Goal: Task Accomplishment & Management: Manage account settings

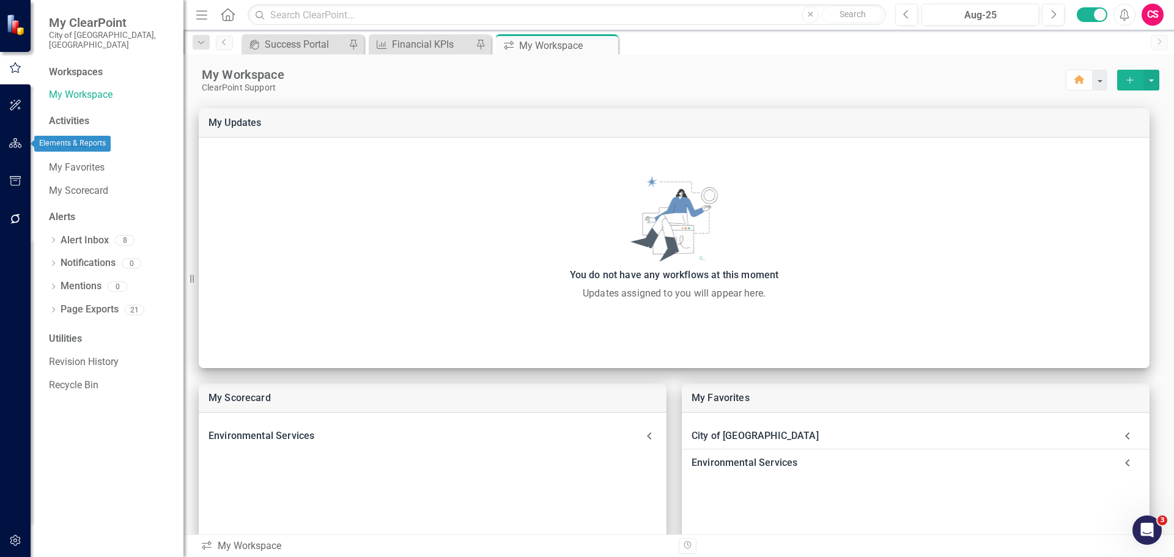
click at [10, 147] on icon "button" at bounding box center [15, 143] width 13 height 10
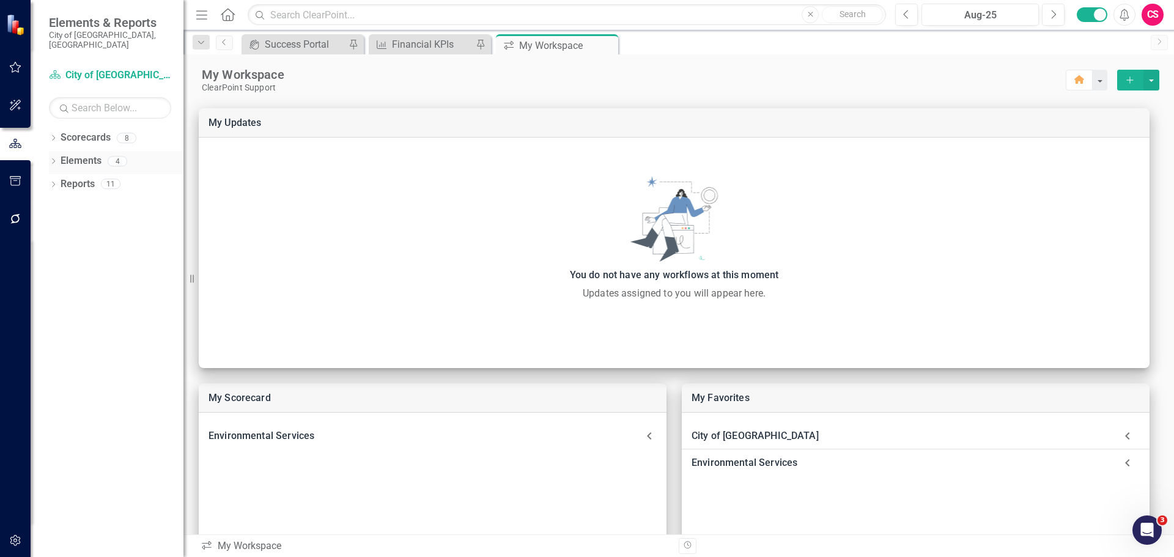
click at [52, 158] on div "Dropdown" at bounding box center [53, 163] width 9 height 10
click at [90, 201] on link "KPI KPIs" at bounding box center [85, 208] width 37 height 14
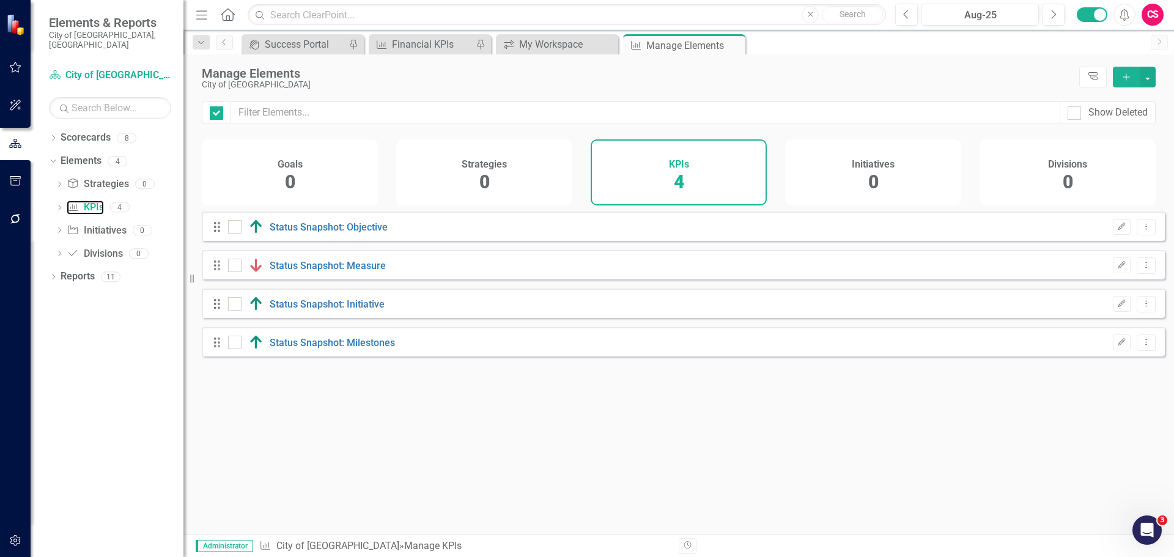
checkbox input "false"
click at [52, 136] on icon "Dropdown" at bounding box center [53, 139] width 9 height 7
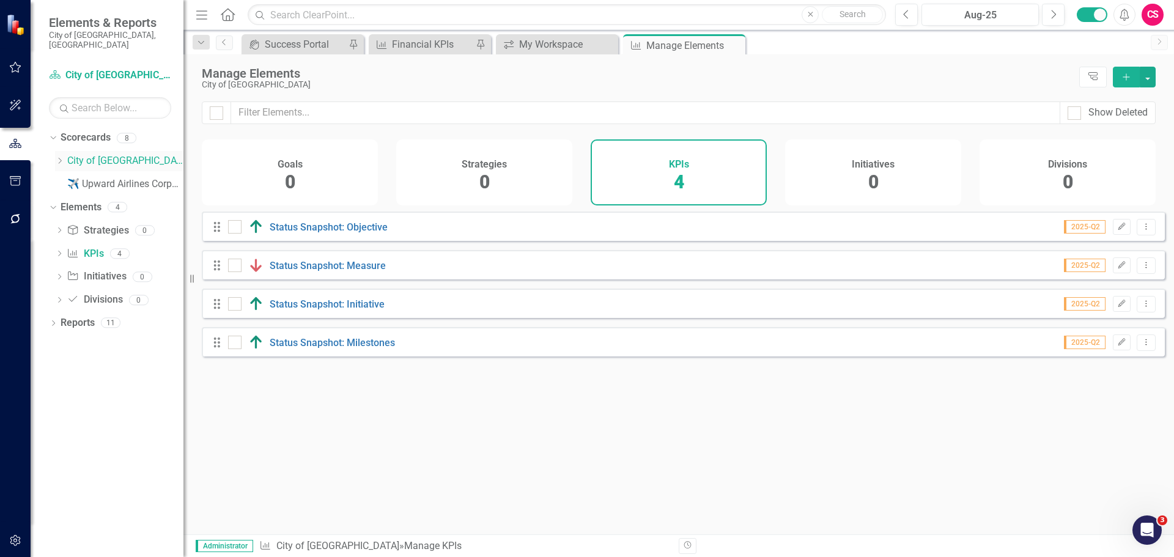
click at [64, 157] on icon "Dropdown" at bounding box center [59, 160] width 9 height 7
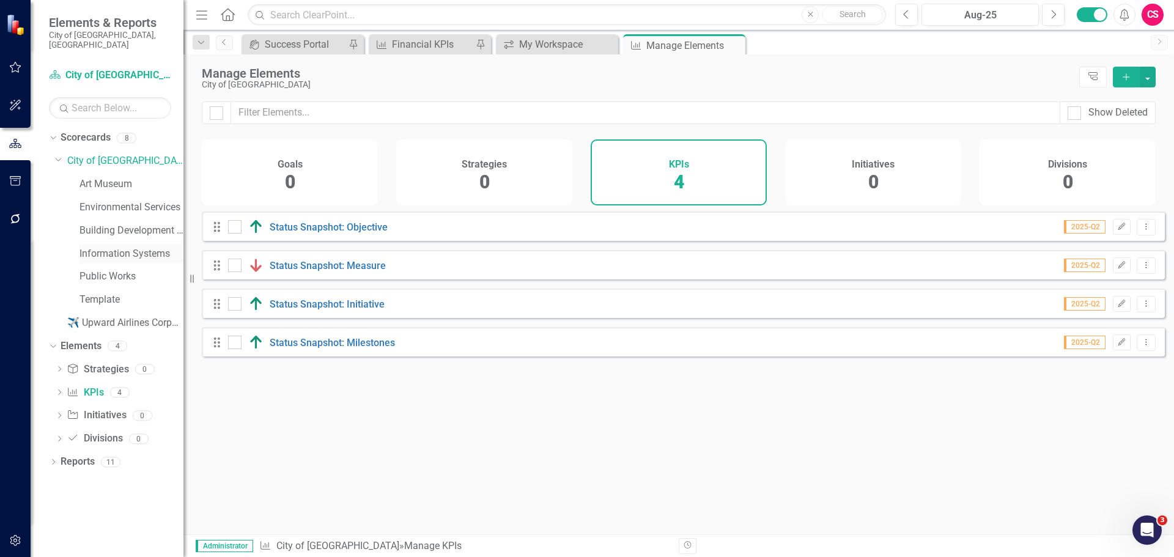
click at [113, 247] on link "Information Systems" at bounding box center [131, 254] width 104 height 14
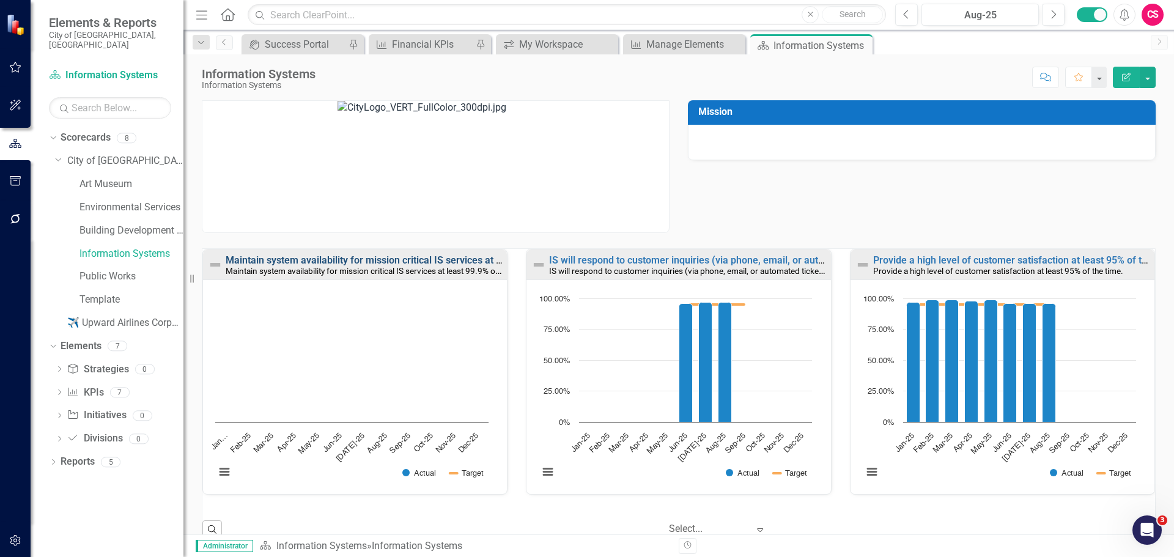
click at [333, 260] on link "Maintain system availability for mission critical IS services at least 99.9% of…" at bounding box center [413, 260] width 374 height 12
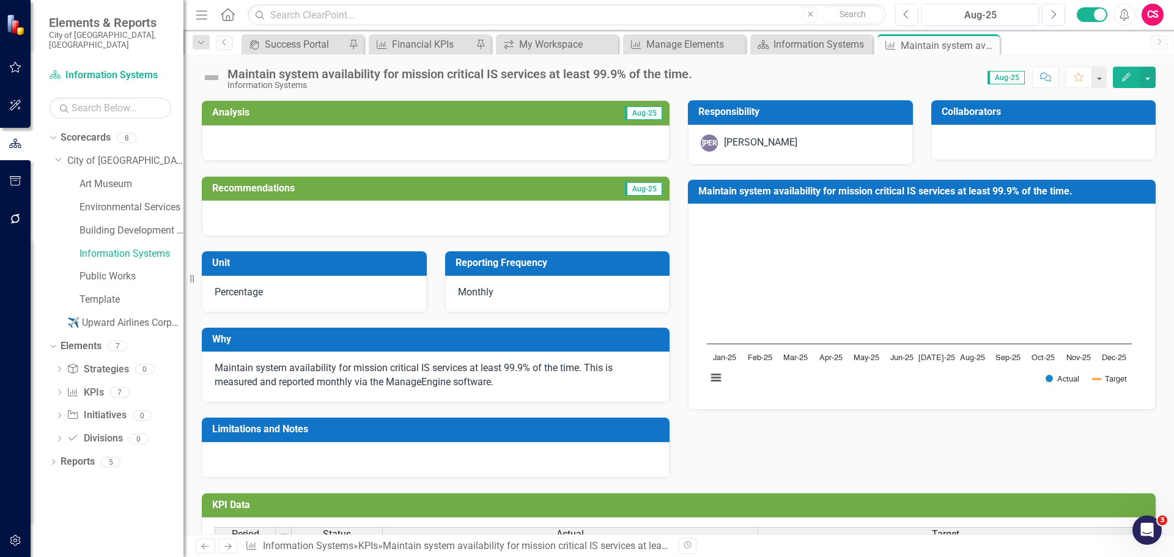
click at [307, 78] on div "Maintain system availability for mission critical IS services at least 99.9% of…" at bounding box center [459, 73] width 465 height 13
click at [306, 78] on div "Maintain system availability for mission critical IS services at least 99.9% of…" at bounding box center [459, 73] width 465 height 13
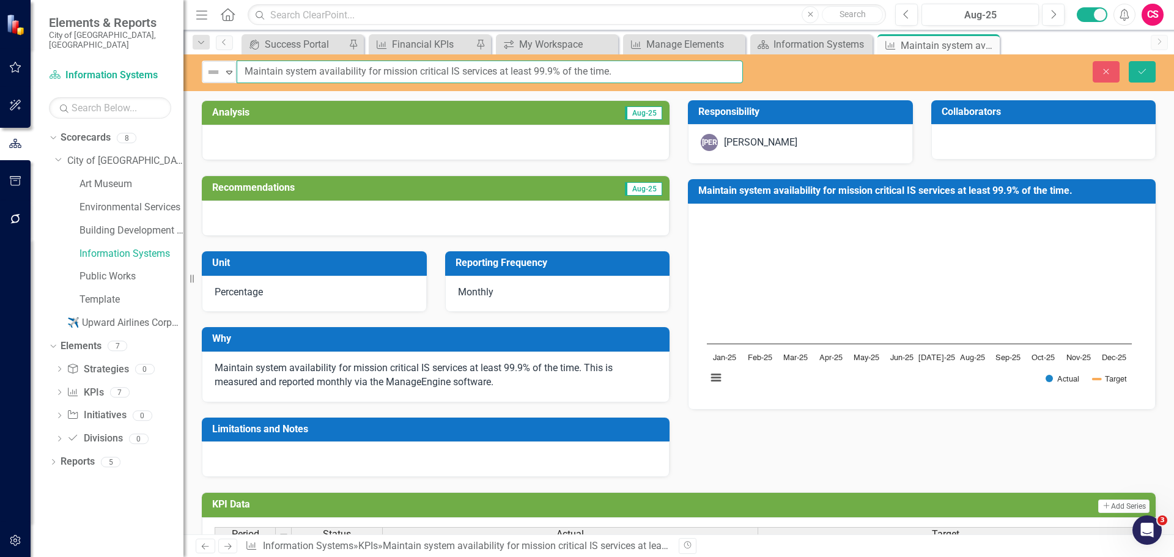
click at [308, 77] on input "Maintain system availability for mission critical IS services at least 99.9% of…" at bounding box center [490, 72] width 506 height 23
paste input "System Availability"
type input "System Availability"
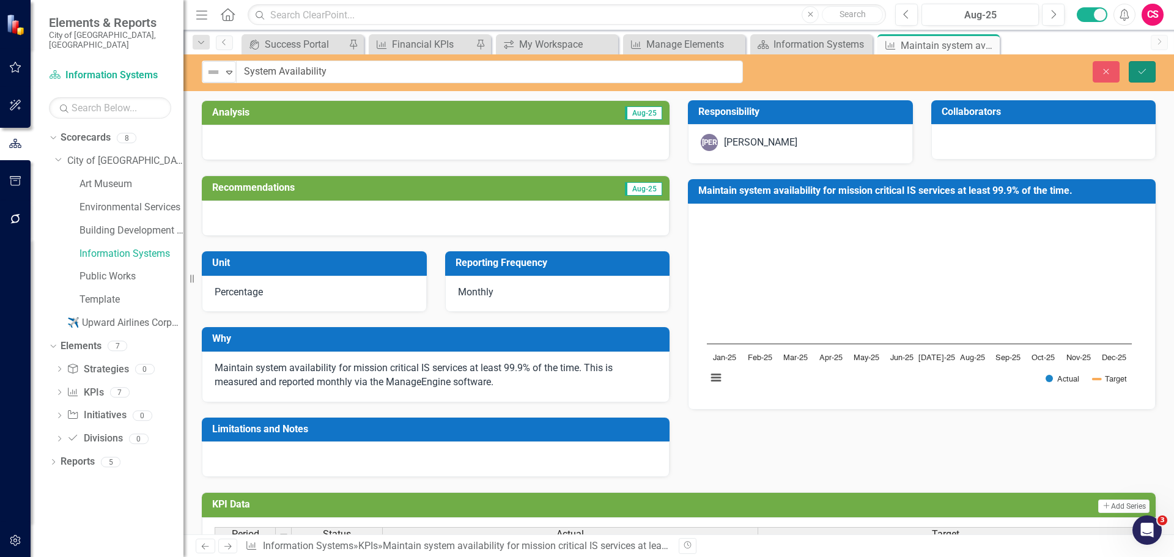
click at [1151, 66] on button "Save" at bounding box center [1142, 71] width 27 height 21
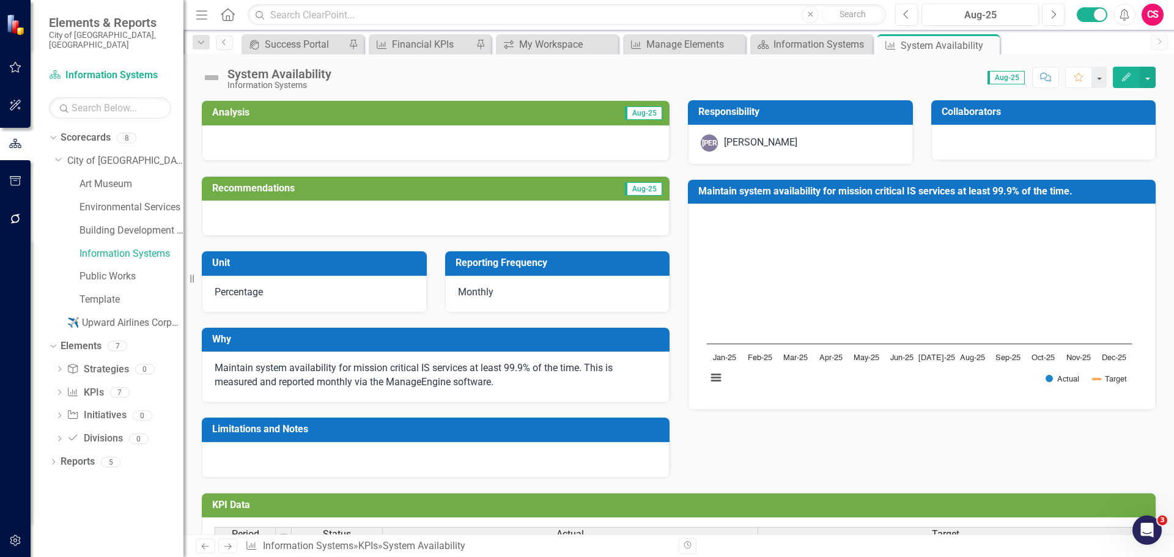
click at [1006, 235] on rect "Interactive chart" at bounding box center [919, 304] width 437 height 183
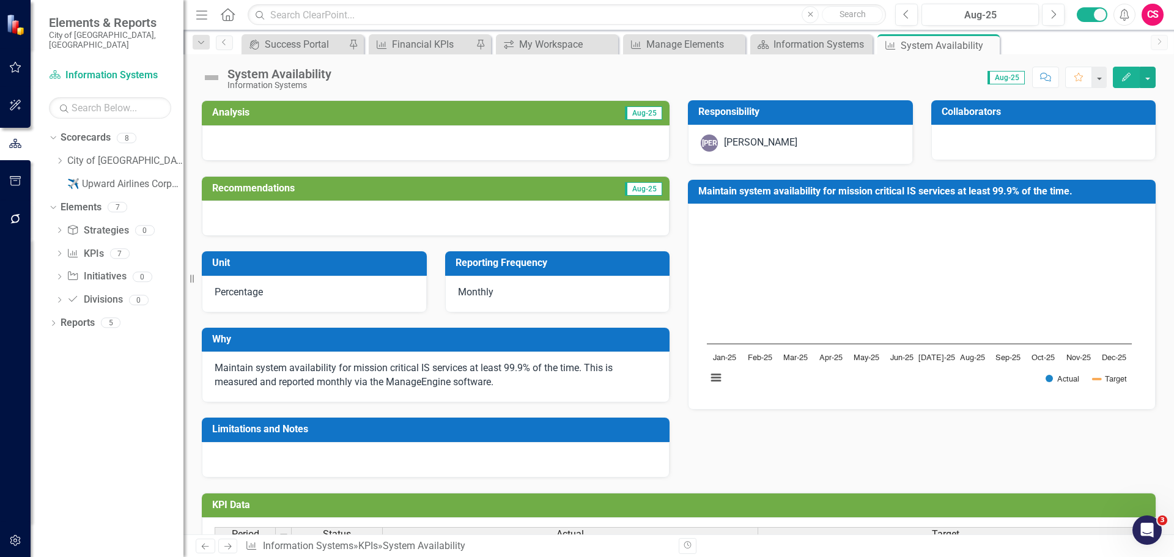
click at [964, 237] on rect "Interactive chart" at bounding box center [919, 304] width 437 height 183
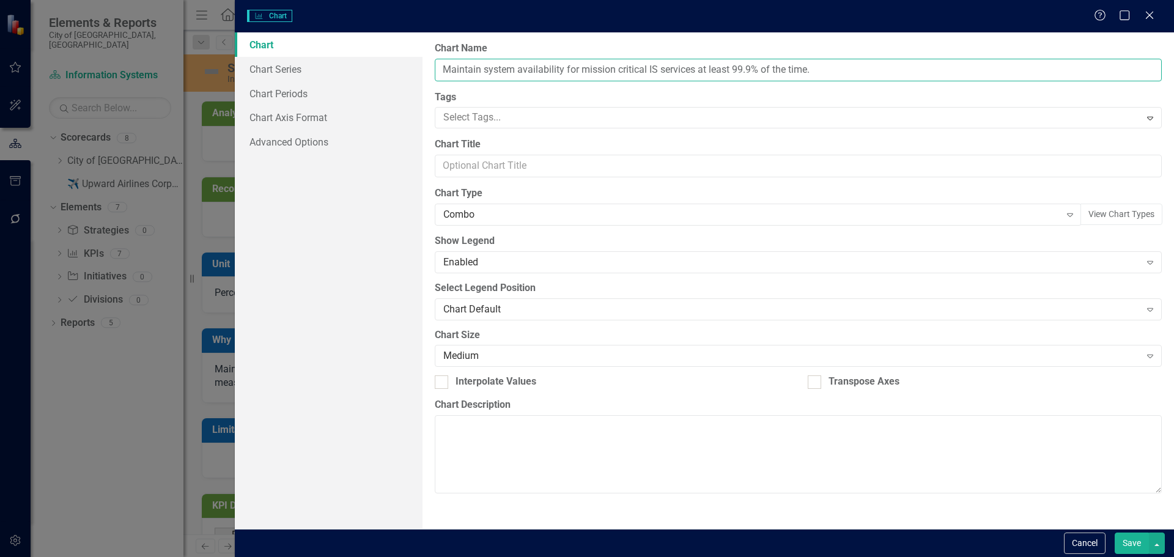
click at [616, 62] on input "Maintain system availability for mission critical IS services at least 99.9% of…" at bounding box center [798, 70] width 727 height 23
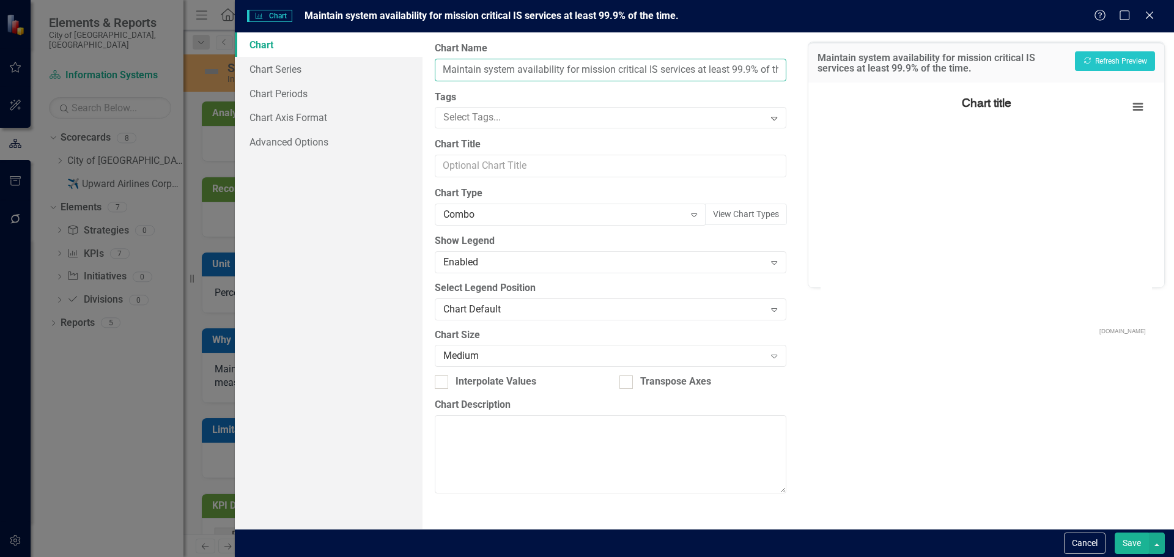
click at [616, 62] on input "Maintain system availability for mission critical IS services at least 99.9% of…" at bounding box center [610, 70] width 351 height 23
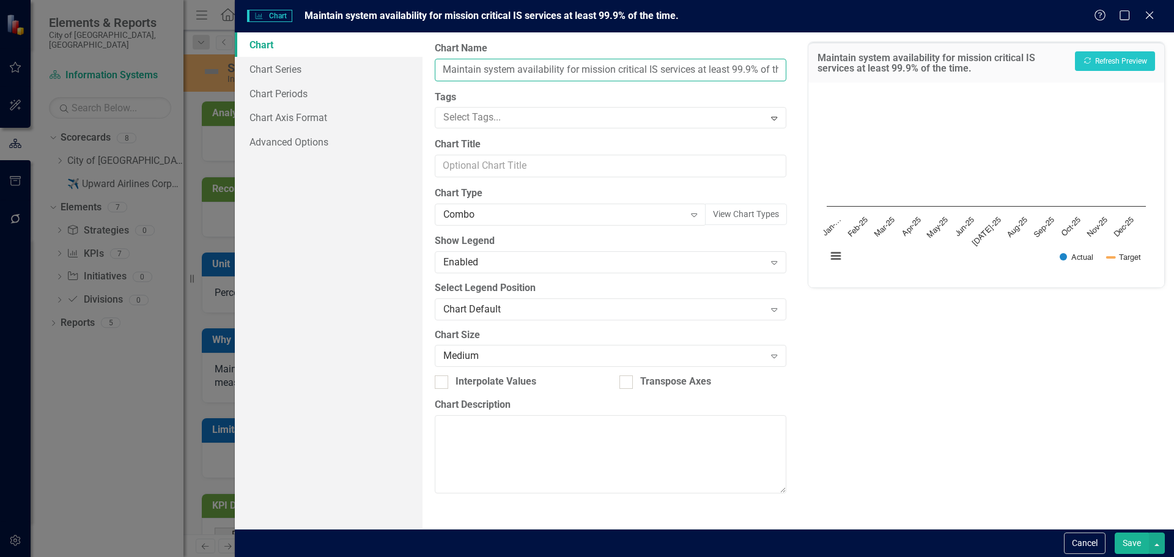
click at [616, 62] on input "Maintain system availability for mission critical IS services at least 99.9% of…" at bounding box center [610, 70] width 351 height 23
paste input "System Availability"
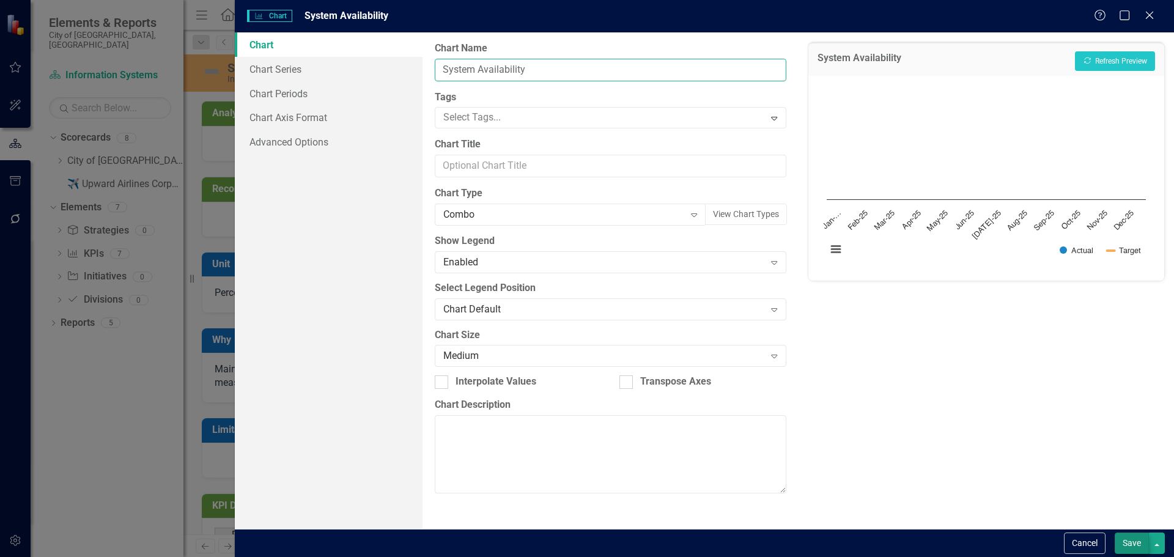
type input "System Availability"
click at [1132, 544] on button "Save" at bounding box center [1132, 543] width 34 height 21
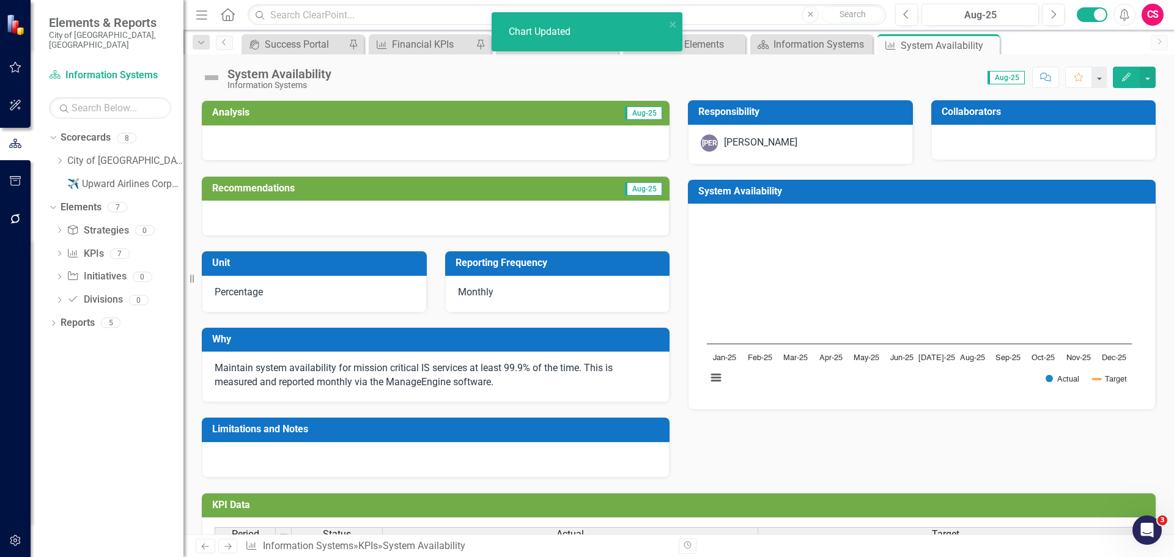
click at [231, 544] on icon "Next" at bounding box center [228, 546] width 10 height 8
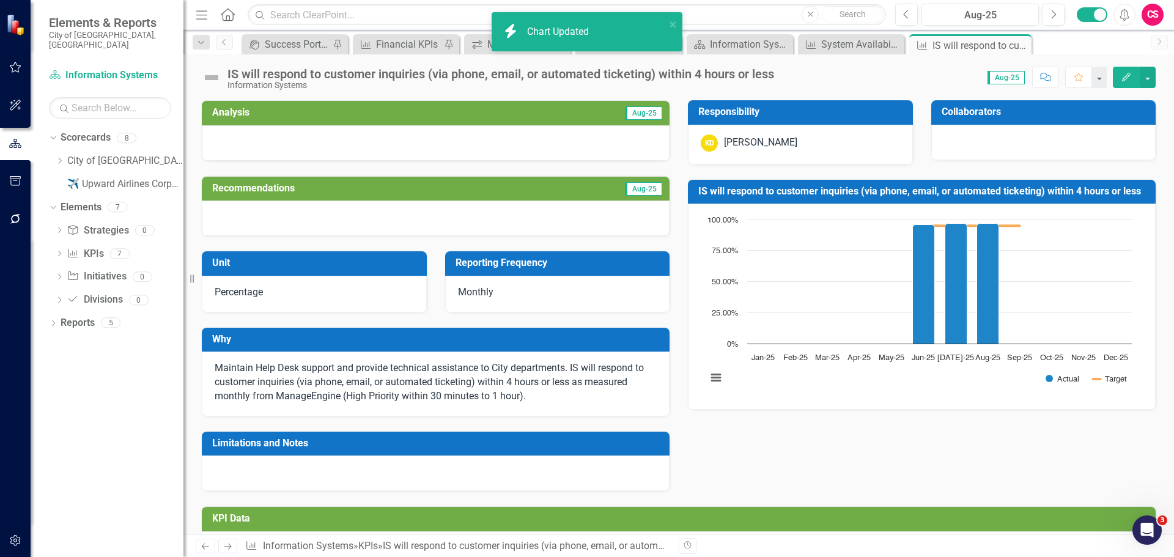
click at [337, 79] on div "IS will respond to customer inquiries (via phone, email, or automated ticketing…" at bounding box center [500, 73] width 547 height 13
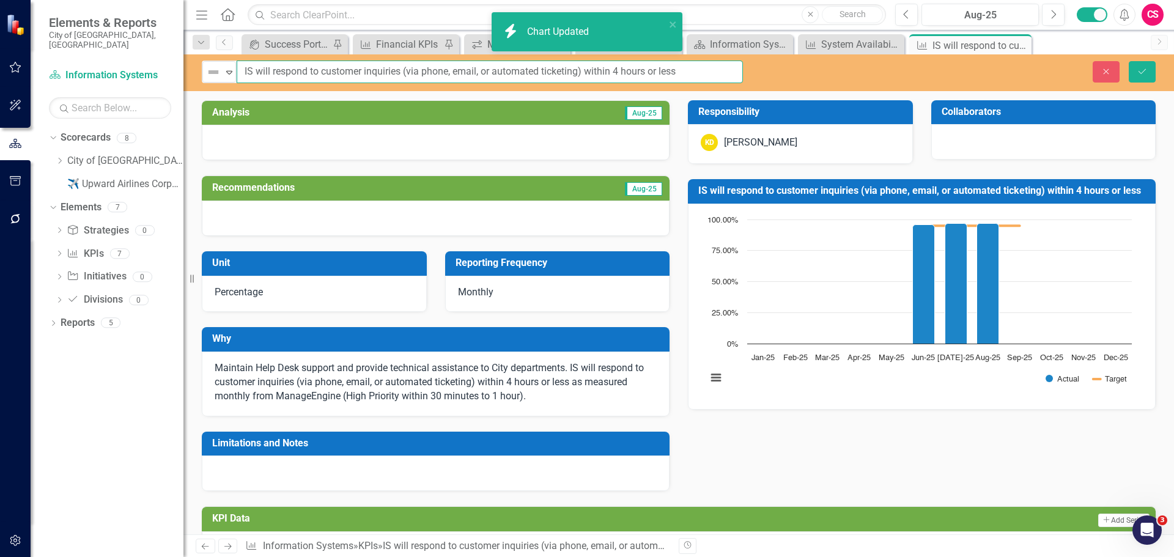
click at [337, 79] on input "IS will respond to customer inquiries (via phone, email, or automated ticketing…" at bounding box center [490, 72] width 506 height 23
paste input "Customer Support Response"
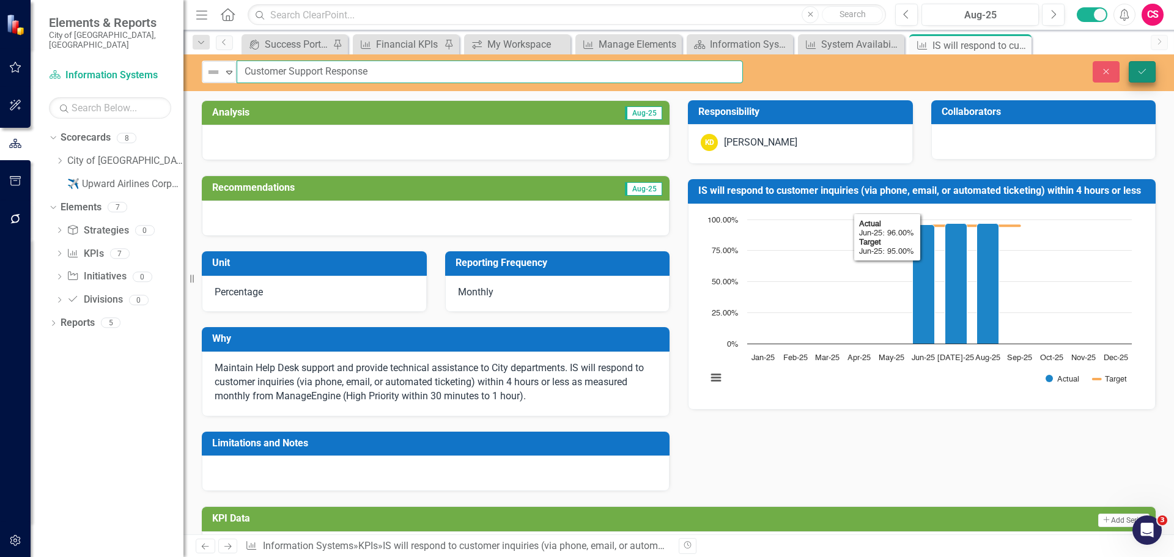
type input "Customer Support Response"
click at [1140, 74] on icon "Save" at bounding box center [1142, 71] width 11 height 9
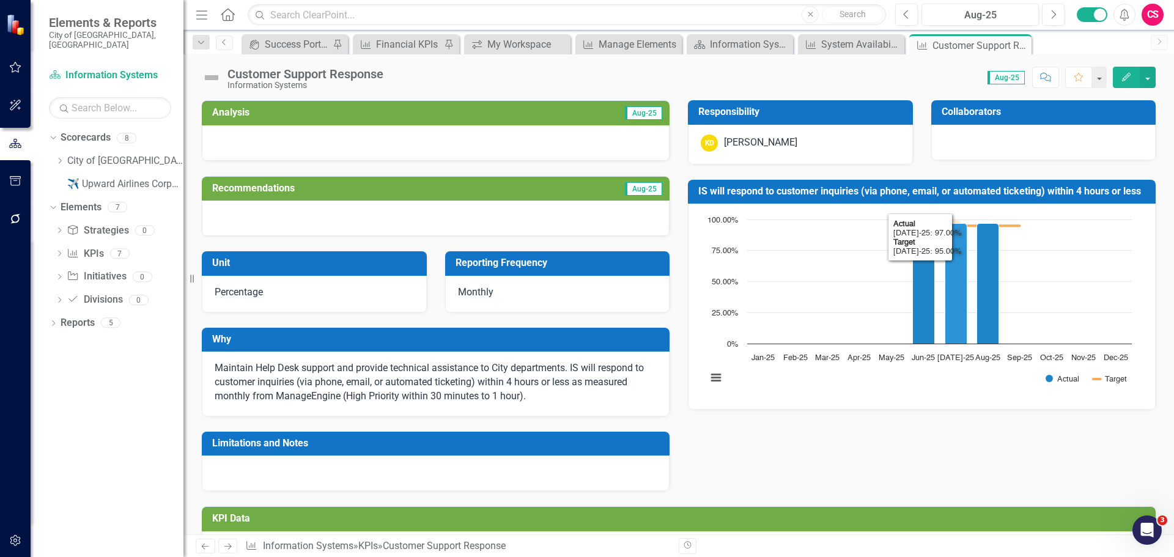
click at [945, 258] on icon "Jul-25, 97. Actual." at bounding box center [956, 284] width 22 height 120
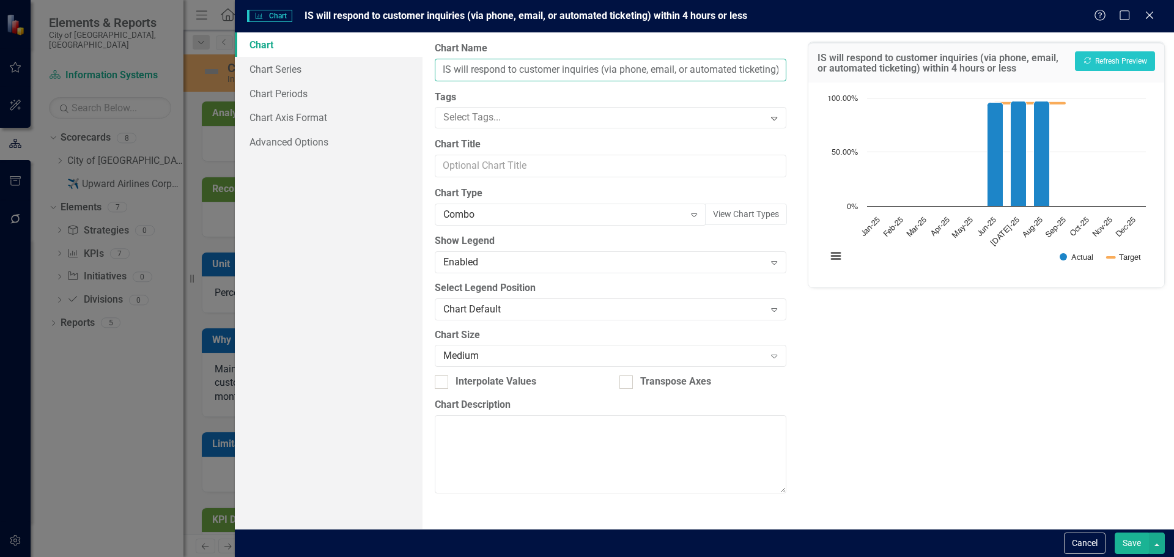
click at [535, 62] on input "IS will respond to customer inquiries (via phone, email, or automated ticketing…" at bounding box center [610, 70] width 351 height 23
paste input "Customer Support Response"
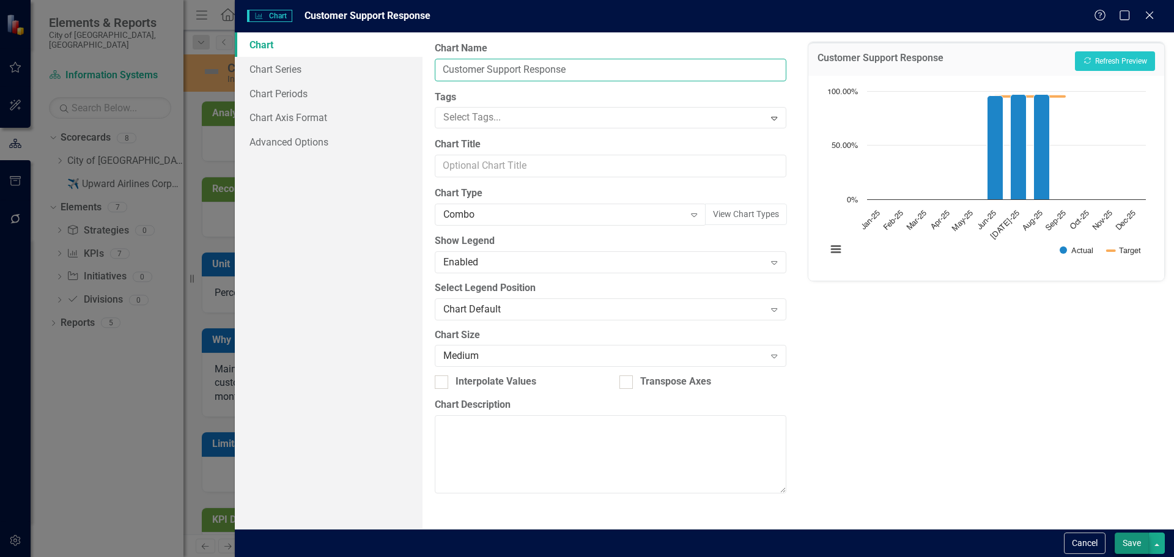
type input "Customer Support Response"
click at [1128, 537] on button "Save" at bounding box center [1132, 543] width 34 height 21
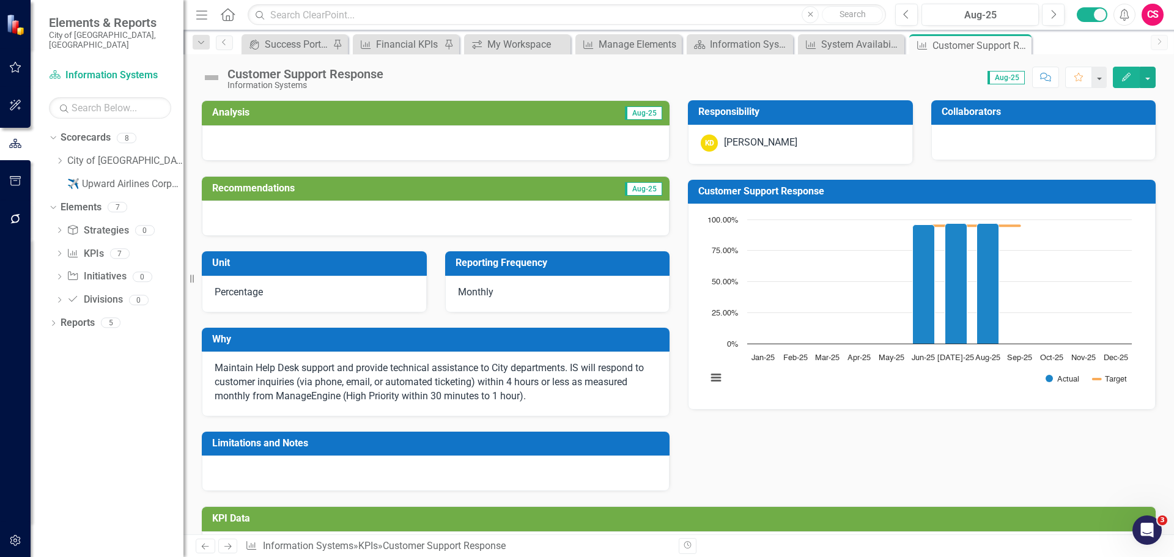
drag, startPoint x: 421, startPoint y: 503, endPoint x: 438, endPoint y: 498, distance: 17.8
click at [227, 551] on link "Next" at bounding box center [228, 546] width 20 height 15
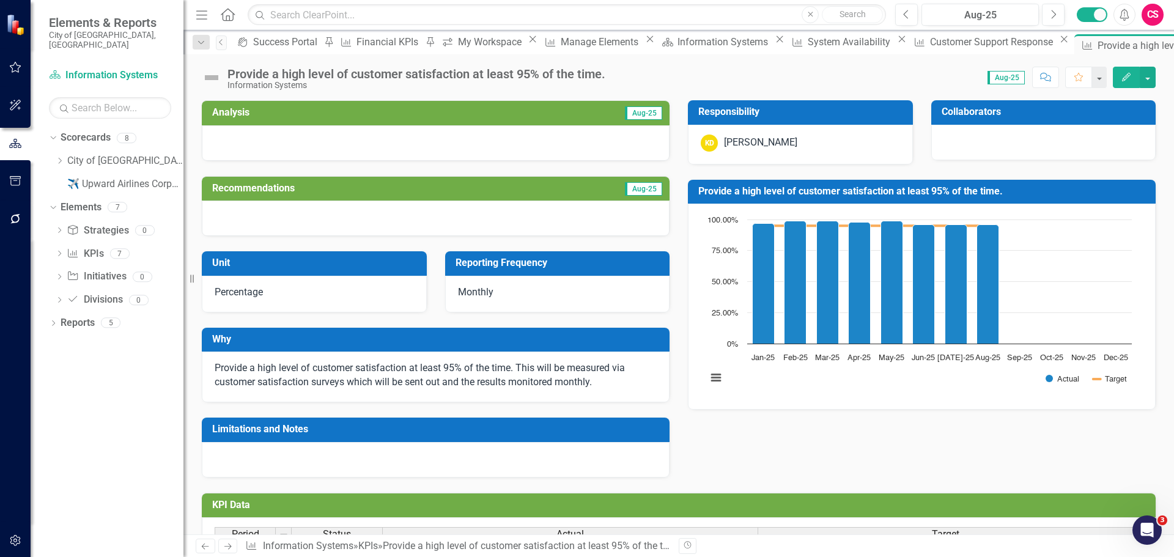
click at [323, 76] on div "Provide a high level of customer satisfaction at least 95% of the time." at bounding box center [416, 73] width 378 height 13
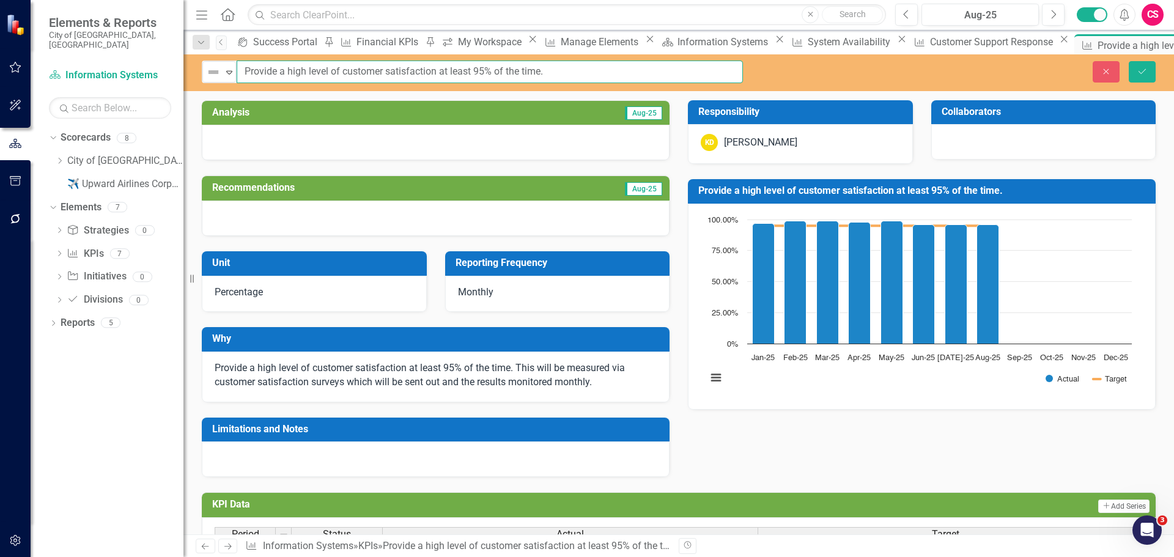
click at [323, 76] on input "Provide a high level of customer satisfaction at least 95% of the time." at bounding box center [490, 72] width 506 height 23
paste input "High Level of Customer Satisfaction"
type input "High Level of Customer Satisfaction"
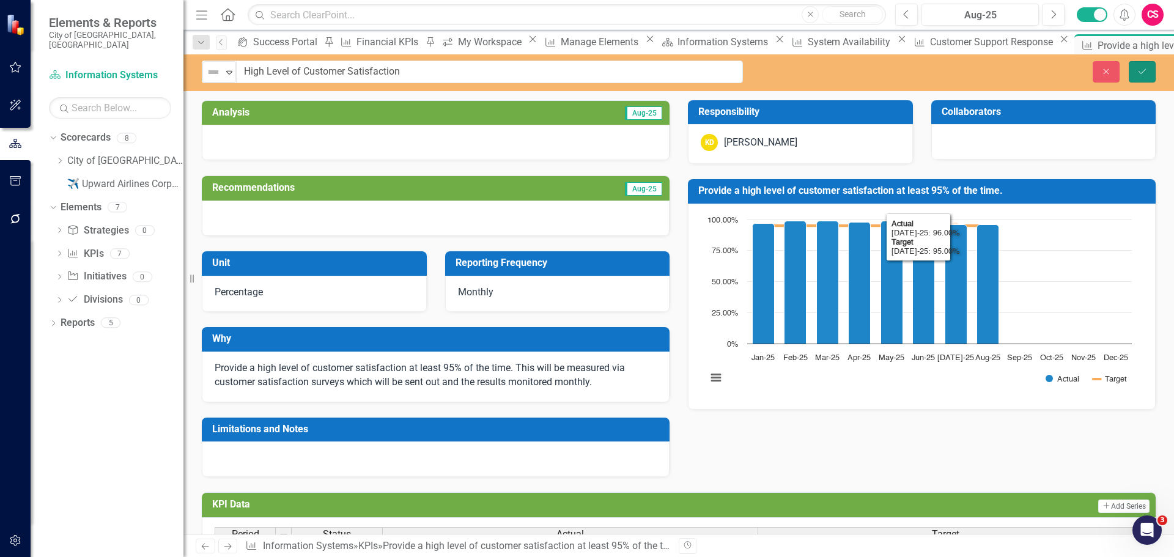
click at [1142, 78] on button "Save" at bounding box center [1142, 71] width 27 height 21
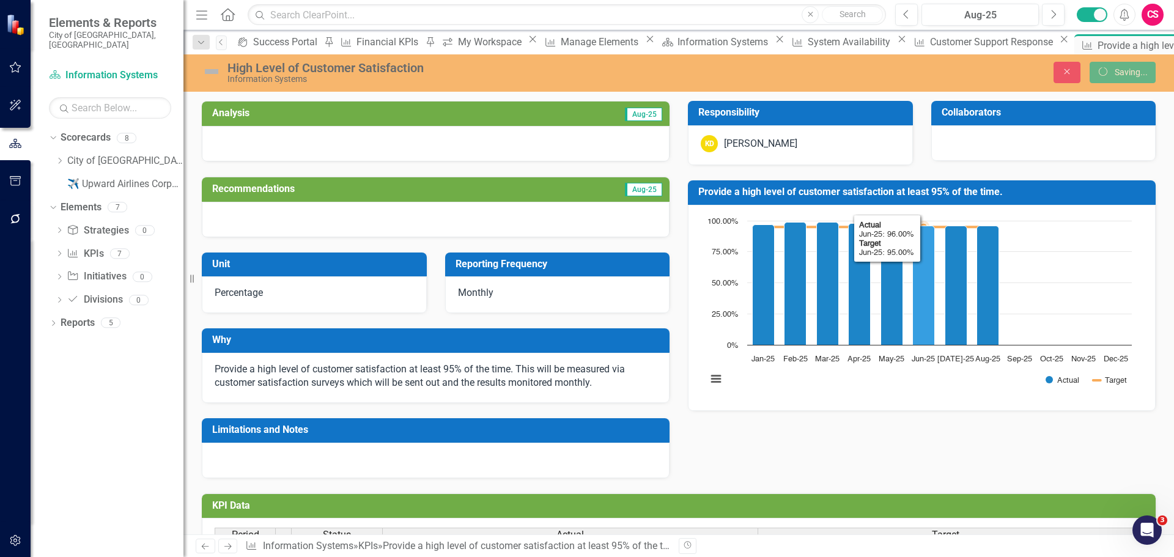
click at [913, 267] on icon "Jun-25, 96. Actual." at bounding box center [924, 285] width 22 height 119
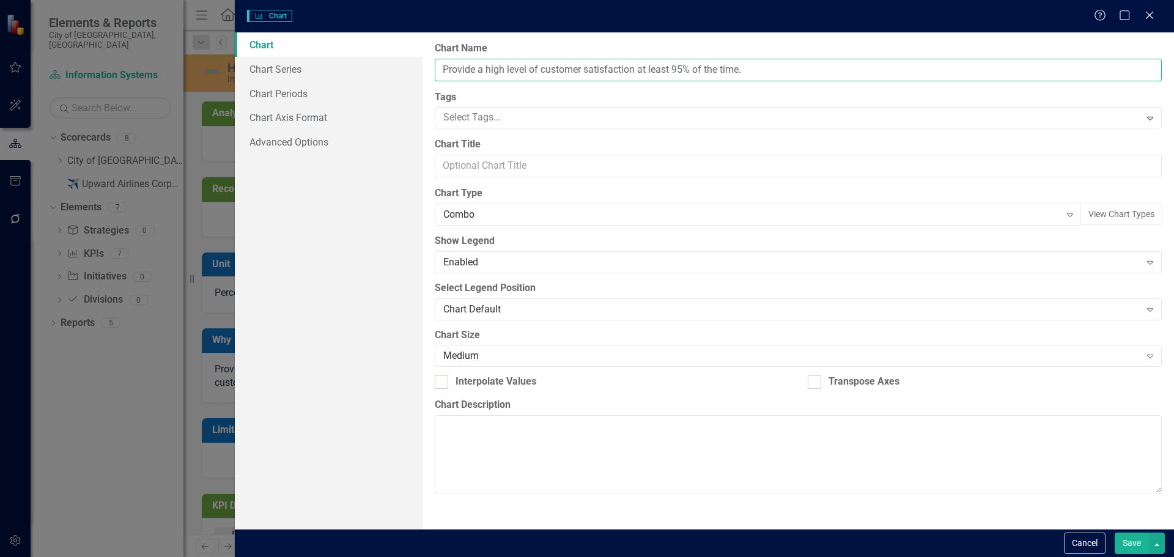
click at [616, 72] on input "Provide a high level of customer satisfaction at least 95% of the time." at bounding box center [798, 70] width 727 height 23
paste input "High Level of Customer Satisfaction"
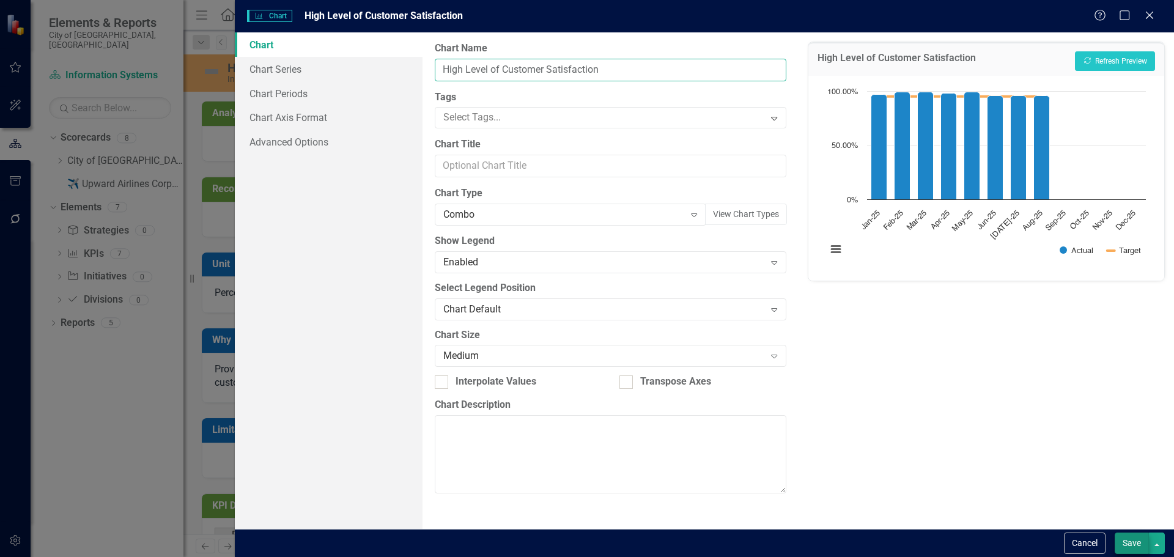
type input "High Level of Customer Satisfaction"
click at [1137, 547] on button "Save" at bounding box center [1132, 543] width 34 height 21
